Goal: Task Accomplishment & Management: Manage account settings

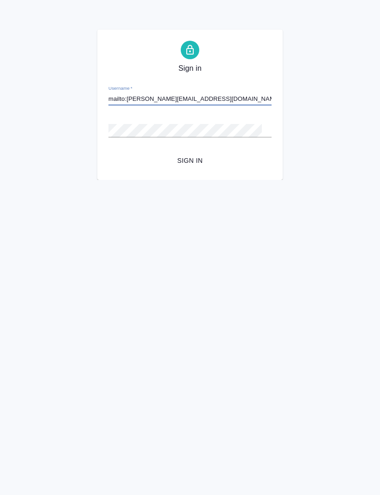
type input "mailto:[PERSON_NAME][EMAIL_ADDRESS][DOMAIN_NAME]"
click at [106, 125] on div "Sign in Username   * mailto:k.dolgova@awatera.com Password   * urlPath   * / Si…" at bounding box center [189, 105] width 185 height 150
click at [181, 163] on span "Sign in" at bounding box center [190, 161] width 148 height 12
click at [118, 99] on input "Username   *" at bounding box center [189, 99] width 163 height 13
paste input "mailto:[PERSON_NAME][EMAIL_ADDRESS][DOMAIN_NAME]"
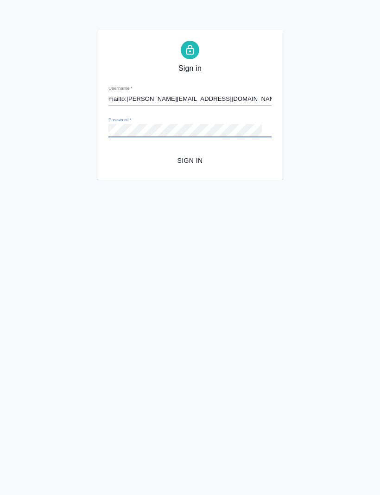
click at [200, 158] on span "Sign in" at bounding box center [190, 161] width 148 height 12
click at [134, 100] on input "mailto:k.dolgova@awatera.com" at bounding box center [189, 99] width 163 height 13
click at [237, 95] on input "mailto:k.dolgova@awatera.com" at bounding box center [189, 99] width 163 height 13
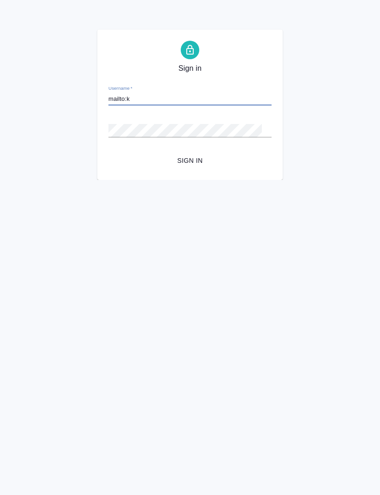
type input "mailto:"
click at [116, 97] on input "Username   *" at bounding box center [189, 99] width 163 height 13
paste input "mailto:k.dolgova@awatera.com"
click at [130, 100] on input "mailto:k.dolgova@awatera.com" at bounding box center [189, 99] width 163 height 13
type input "k.dolgova@awatera.com"
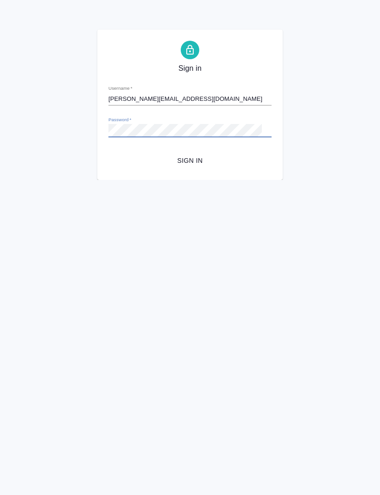
click at [197, 162] on span "Sign in" at bounding box center [190, 161] width 148 height 12
